Goal: Task Accomplishment & Management: Complete application form

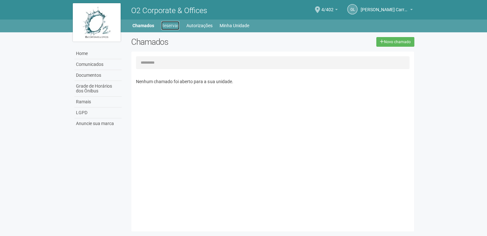
click at [162, 29] on link "Reservas" at bounding box center [170, 25] width 18 height 9
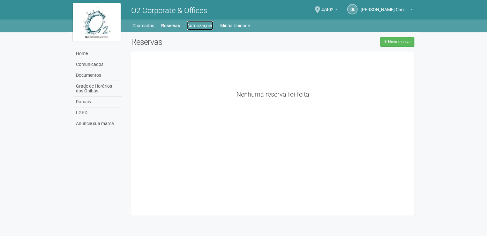
click at [206, 27] on link "Autorizações" at bounding box center [200, 25] width 26 height 9
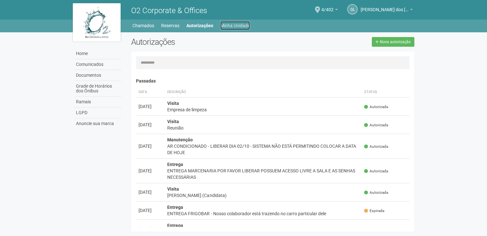
click at [239, 25] on link "Minha Unidade" at bounding box center [235, 25] width 30 height 9
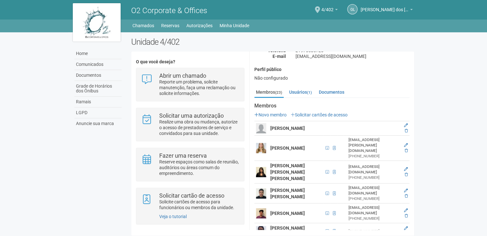
scroll to position [66, 0]
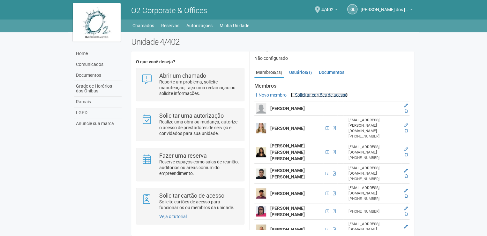
click at [315, 96] on link "Solicitar cartões de acesso" at bounding box center [319, 94] width 57 height 5
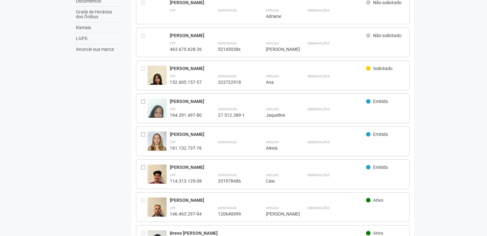
scroll to position [73, 0]
